Goal: Ask a question

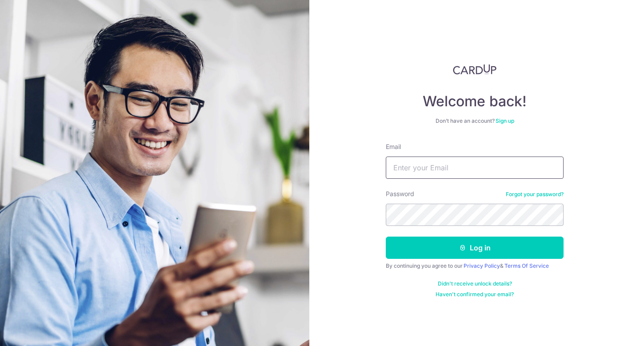
click at [439, 164] on input "Email" at bounding box center [475, 167] width 178 height 22
type input "[EMAIL_ADDRESS][DOMAIN_NAME]"
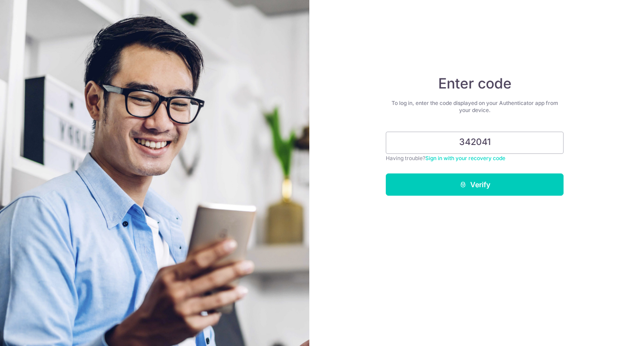
type input "342041"
click at [386, 173] on button "Verify" at bounding box center [475, 184] width 178 height 22
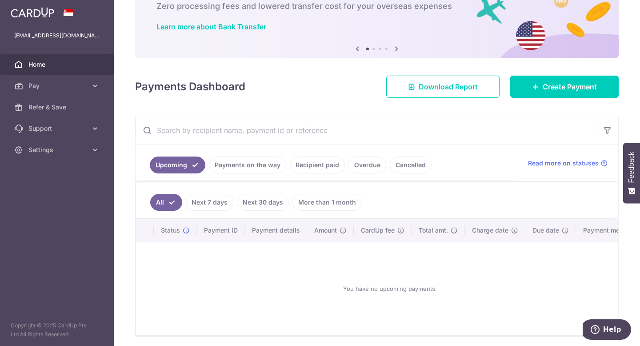
click at [263, 172] on link "Payments on the way" at bounding box center [247, 164] width 77 height 17
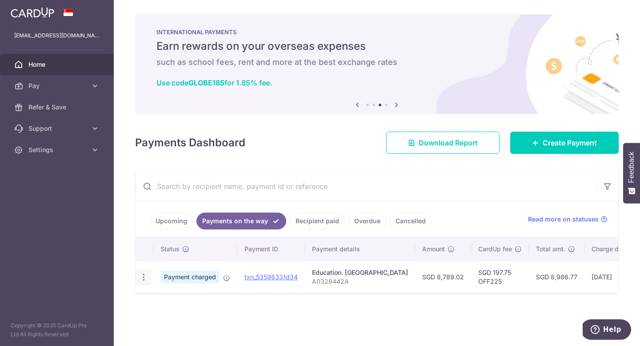
click at [144, 277] on icon "button" at bounding box center [143, 276] width 9 height 9
click at [269, 306] on div "Status Payment ID Payment details Amount CardUp fee Total amt. Charge date Due …" at bounding box center [377, 279] width 483 height 84
click at [267, 275] on link "txn_53596331d34" at bounding box center [270, 277] width 53 height 8
click at [322, 226] on link "Recipient paid" at bounding box center [317, 220] width 55 height 17
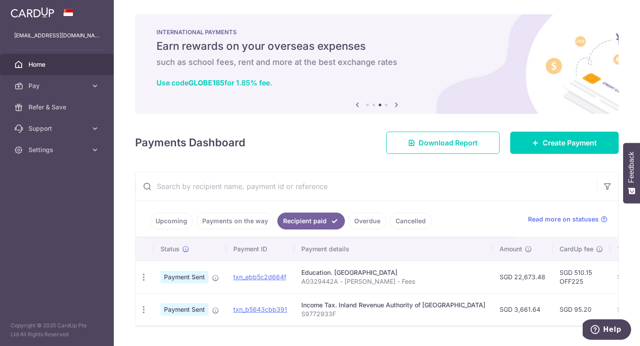
click at [235, 219] on link "Payments on the way" at bounding box center [234, 220] width 77 height 17
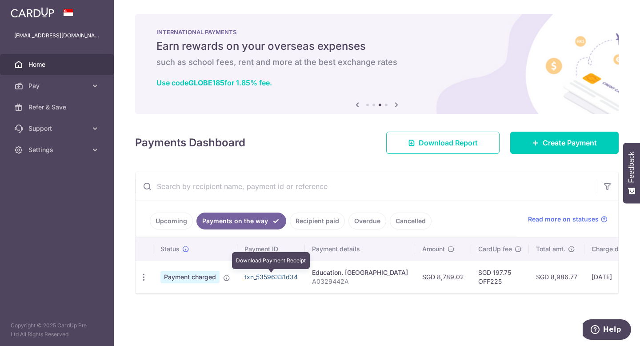
click at [275, 276] on link "txn_53596331d34" at bounding box center [270, 277] width 53 height 8
click at [400, 224] on link "Cancelled" at bounding box center [411, 220] width 42 height 17
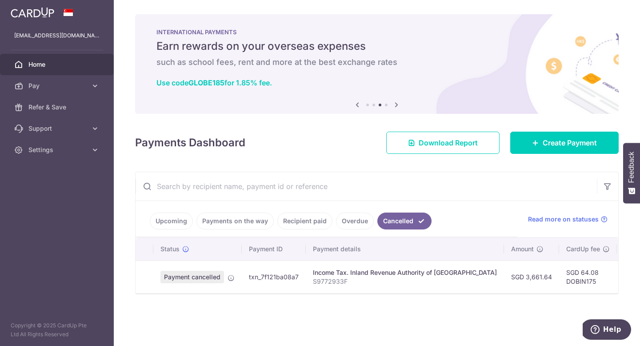
click at [228, 214] on link "Payments on the way" at bounding box center [234, 220] width 77 height 17
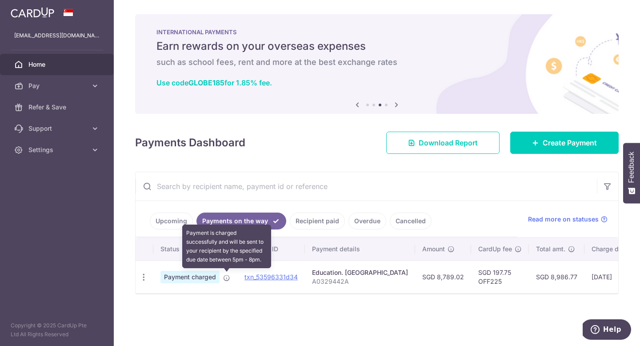
click at [228, 278] on icon at bounding box center [226, 277] width 7 height 7
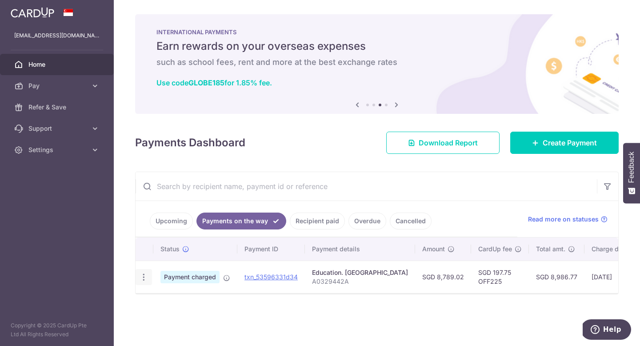
click at [143, 280] on icon "button" at bounding box center [143, 276] width 9 height 9
click at [234, 275] on td "Payment charged" at bounding box center [195, 276] width 84 height 32
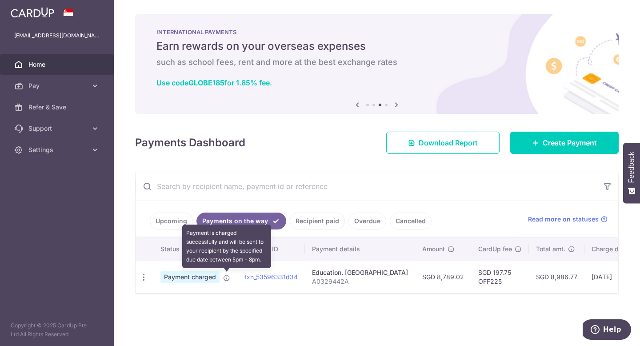
click at [226, 277] on icon at bounding box center [226, 277] width 7 height 7
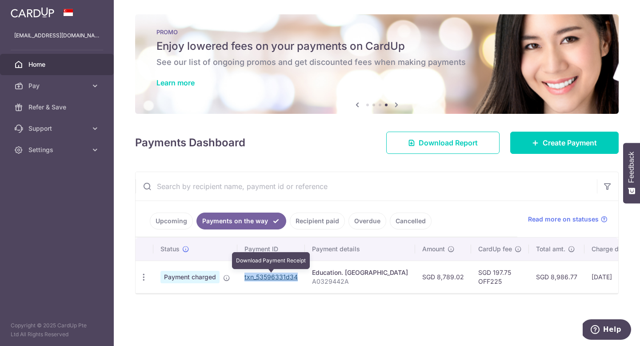
copy link "txn_53596331d34"
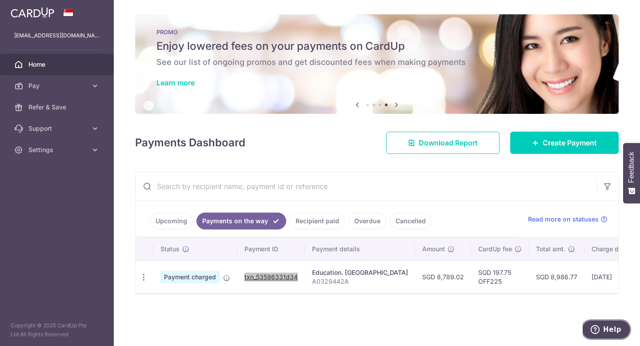
click at [598, 332] on icon "Help" at bounding box center [594, 329] width 9 height 9
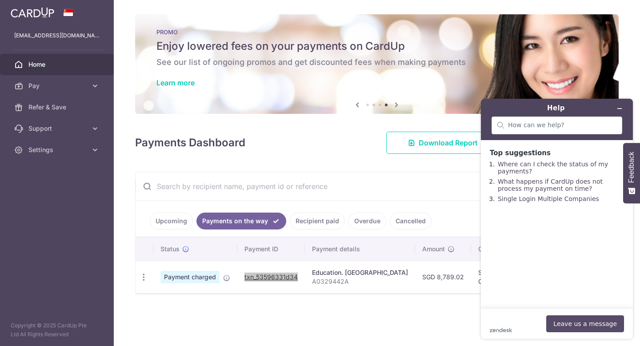
click at [581, 320] on button "Leave us a message" at bounding box center [585, 323] width 78 height 17
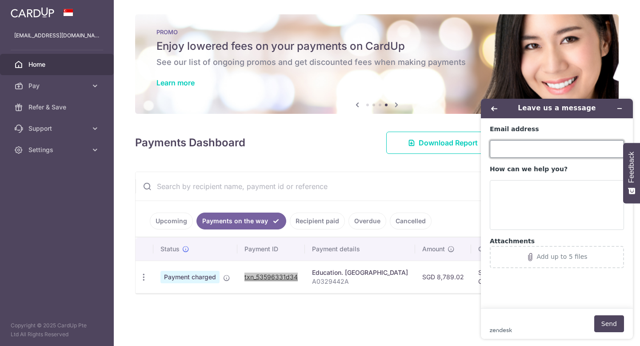
click at [519, 146] on input "Email address" at bounding box center [557, 149] width 134 height 18
type input "[EMAIL_ADDRESS][DOMAIN_NAME]"
paste textarea "txn_53596331d34"
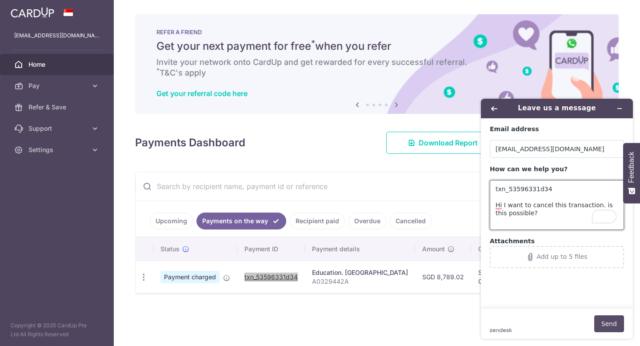
type textarea "txn_53596331d34 Hi I want to cancel this transaction. is this possible?"
click at [615, 327] on button "Send" at bounding box center [609, 323] width 30 height 17
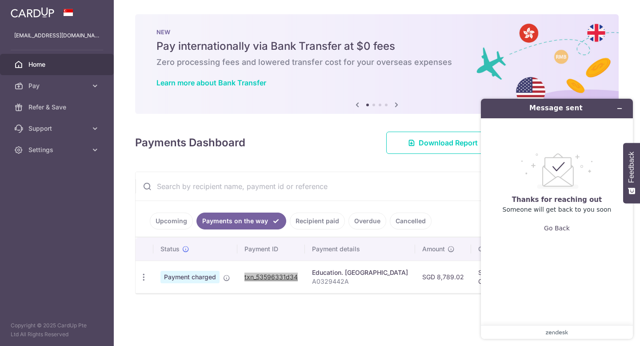
click at [585, 113] on div "Message sent" at bounding box center [557, 108] width 140 height 12
click at [63, 156] on link "Settings" at bounding box center [57, 149] width 114 height 21
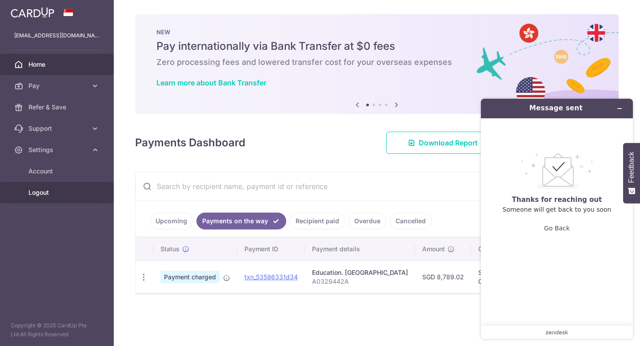
click at [63, 192] on span "Logout" at bounding box center [57, 192] width 59 height 9
